Goal: Entertainment & Leisure: Browse casually

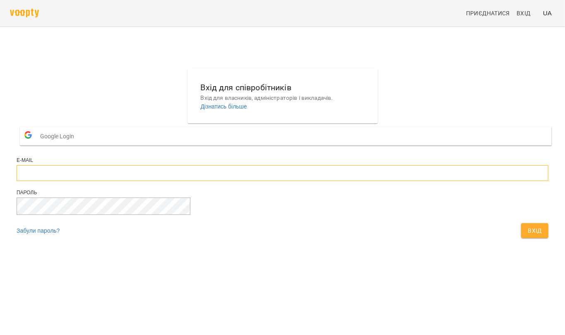
type input "**********"
click at [528, 235] on span "Вхід" at bounding box center [535, 230] width 14 height 10
click at [519, 240] on div "Вхід" at bounding box center [534, 230] width 31 height 18
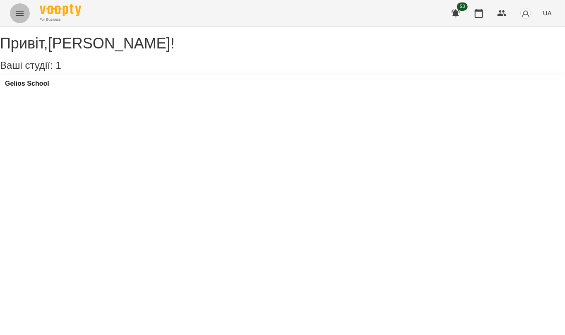
click at [20, 16] on icon "Menu" at bounding box center [20, 13] width 10 height 10
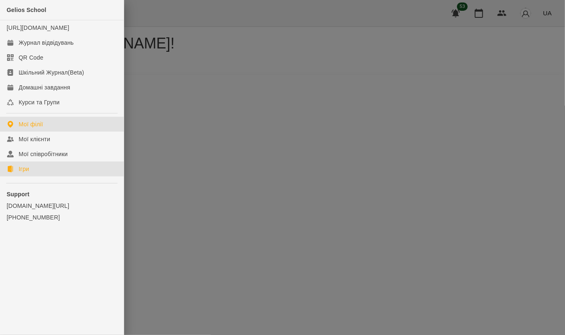
click at [24, 173] on div "Ігри" at bounding box center [24, 169] width 10 height 8
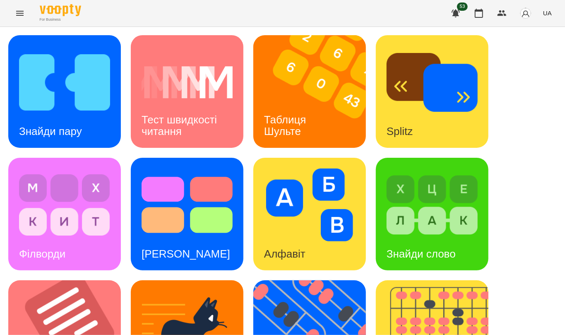
click at [245, 5] on div "For Business 53 UA" at bounding box center [282, 13] width 565 height 26
click at [85, 76] on img at bounding box center [64, 82] width 91 height 73
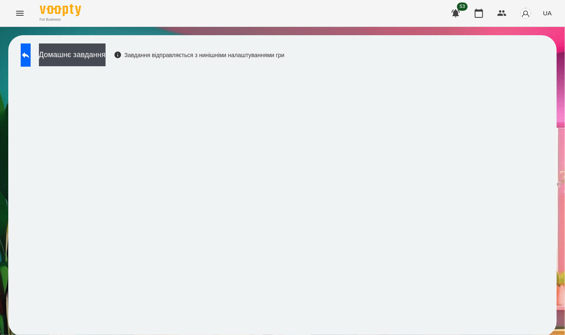
scroll to position [2, 0]
drag, startPoint x: 229, startPoint y: 170, endPoint x: 400, endPoint y: 55, distance: 206.0
click at [400, 55] on div "Домашнє завдання Завдання відправляється з нинішніми налаштуваннями гри" at bounding box center [282, 185] width 548 height 301
click at [29, 53] on icon at bounding box center [25, 55] width 7 height 6
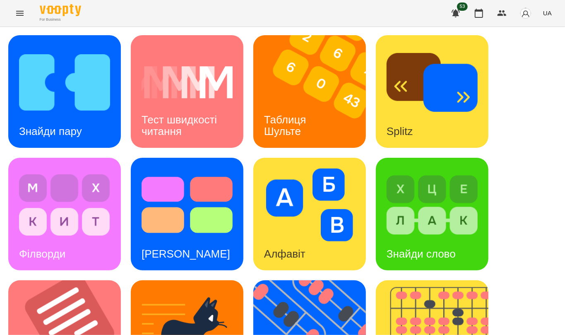
scroll to position [311, 0]
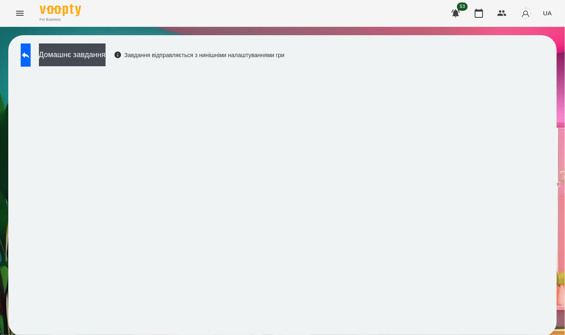
scroll to position [2, 0]
click at [25, 48] on button at bounding box center [26, 54] width 10 height 23
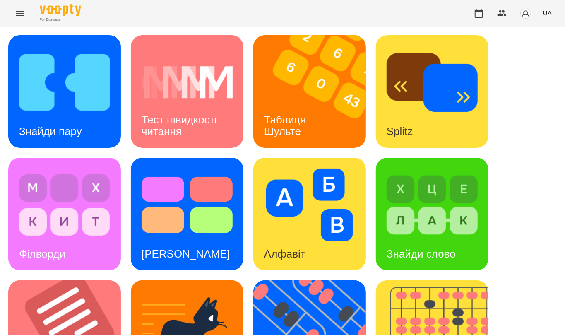
scroll to position [311, 0]
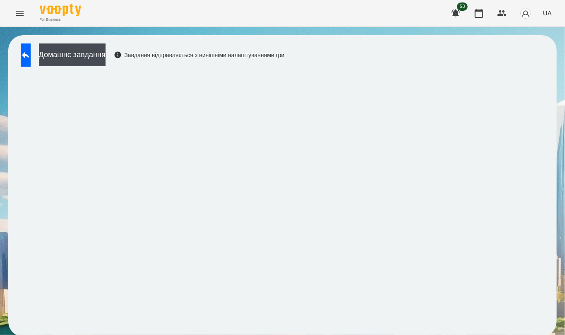
scroll to position [2, 0]
click at [31, 58] on icon at bounding box center [26, 55] width 10 height 10
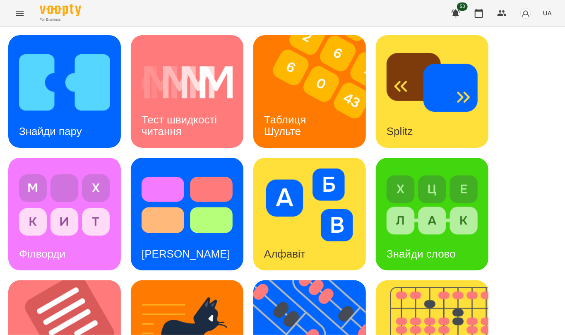
scroll to position [311, 0]
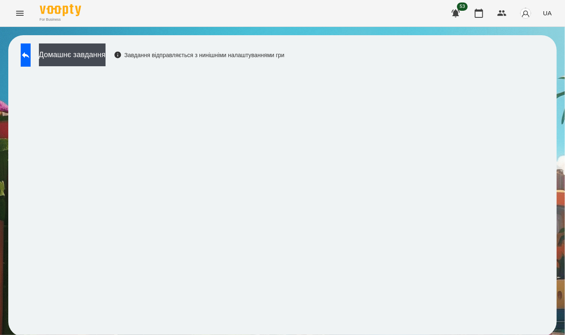
scroll to position [2, 0]
